Goal: Learn about a topic

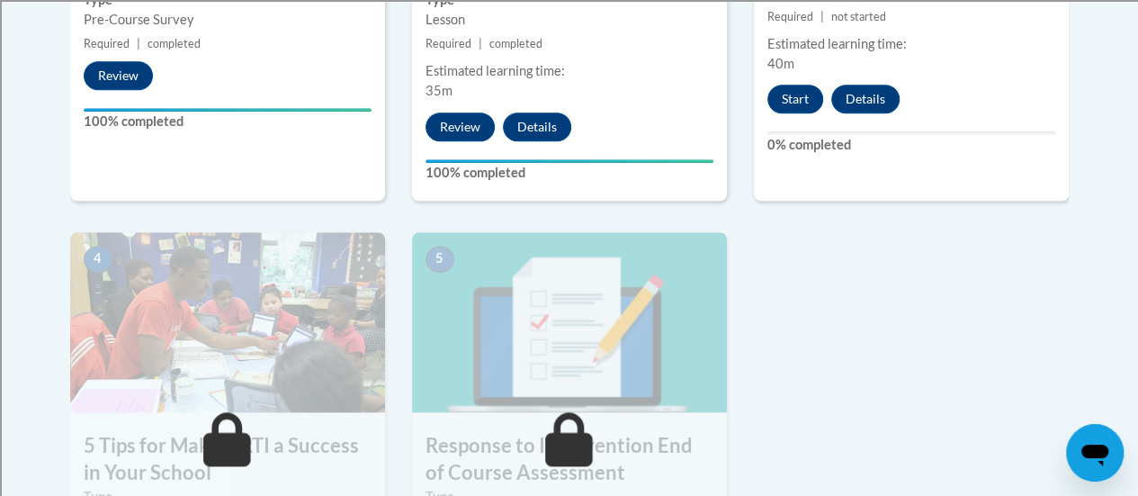
scroll to position [870, 0]
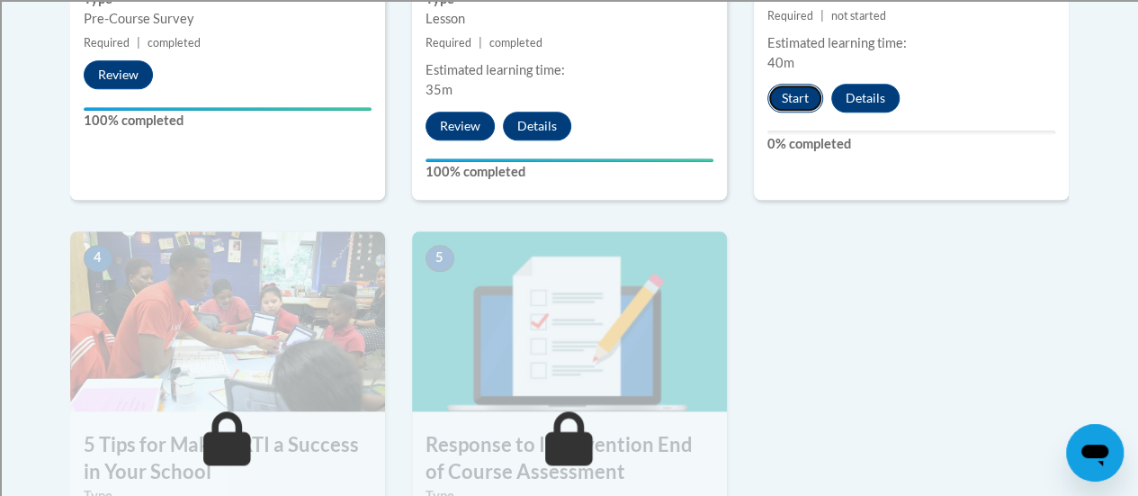
click at [789, 108] on button "Start" at bounding box center [795, 98] width 56 height 29
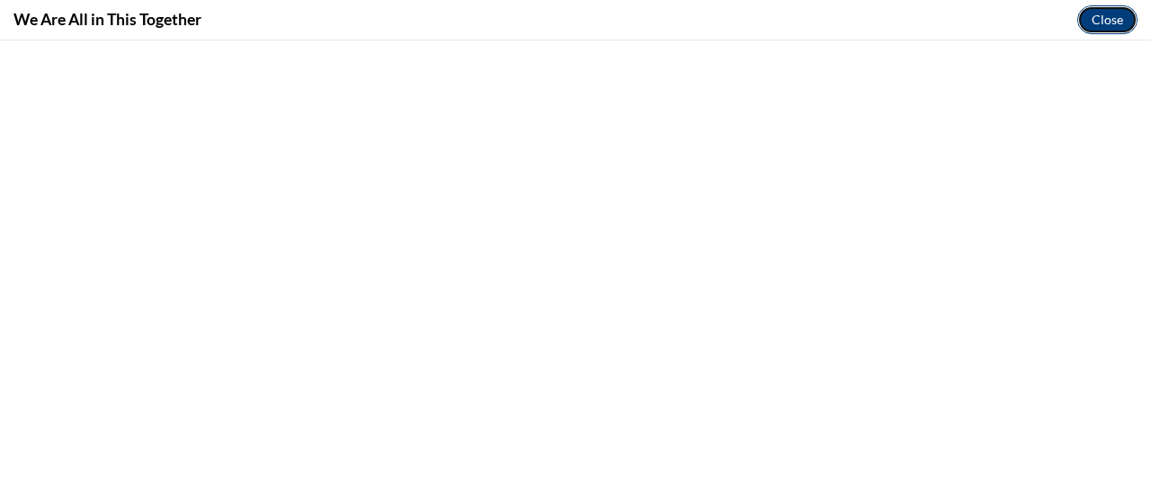
click at [1112, 19] on button "Close" at bounding box center [1108, 19] width 60 height 29
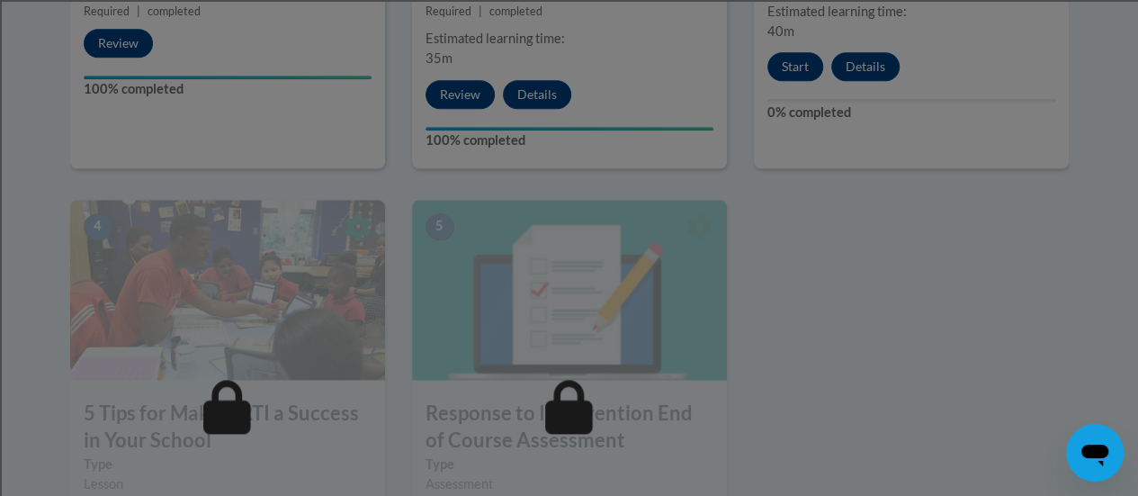
scroll to position [900, 0]
click at [800, 77] on div at bounding box center [569, 248] width 1138 height 496
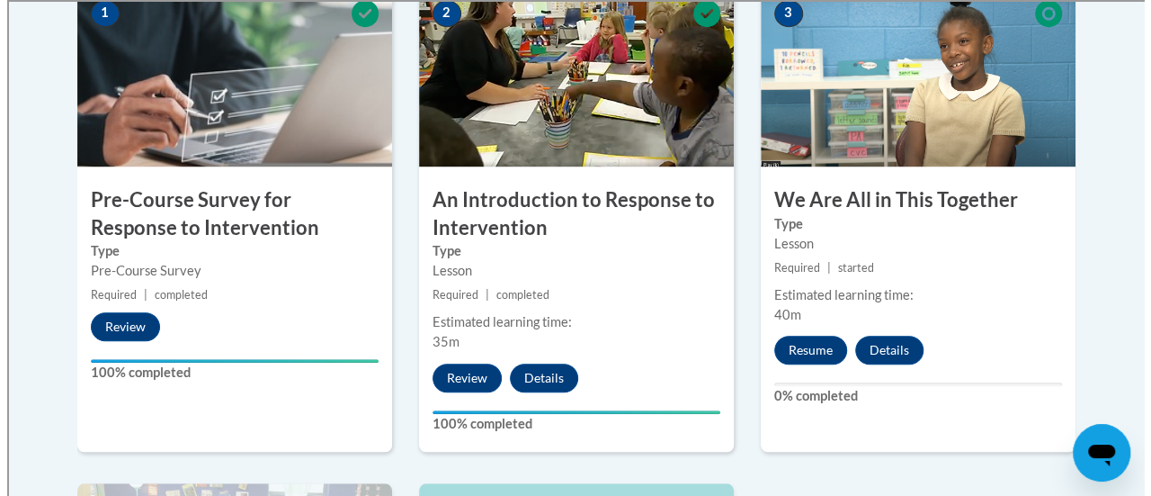
scroll to position [615, 0]
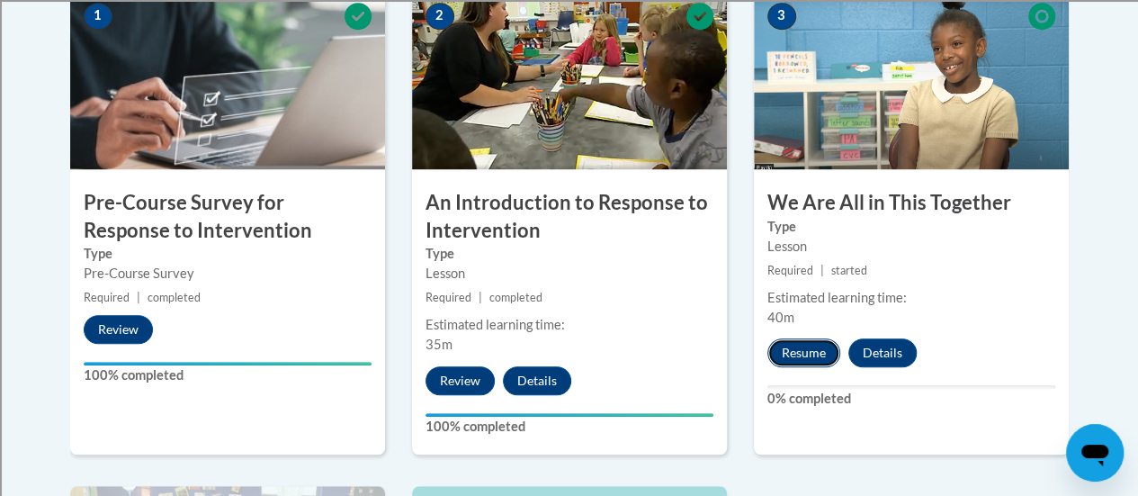
click at [801, 350] on button "Resume" at bounding box center [803, 352] width 73 height 29
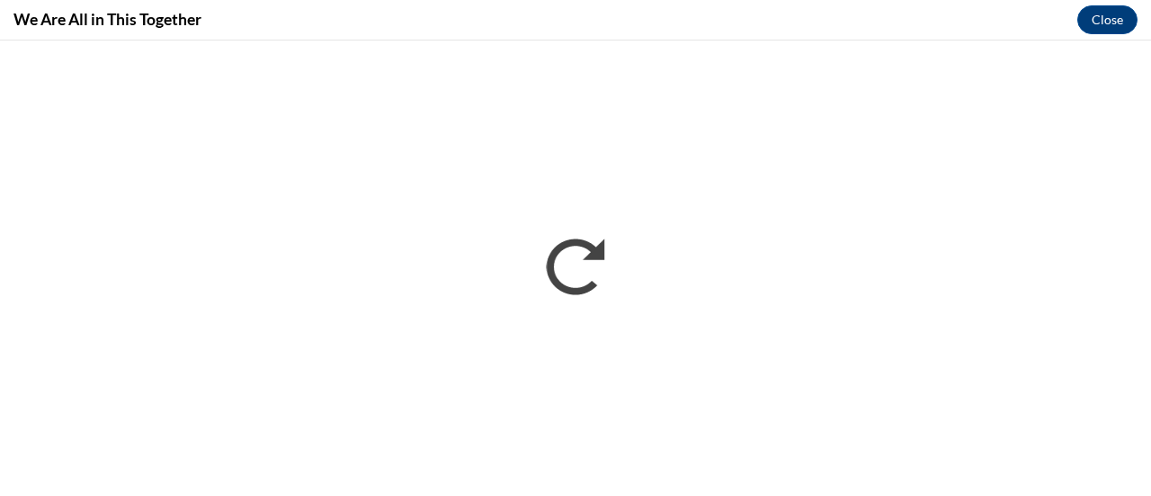
scroll to position [0, 0]
